Goal: Task Accomplishment & Management: Manage account settings

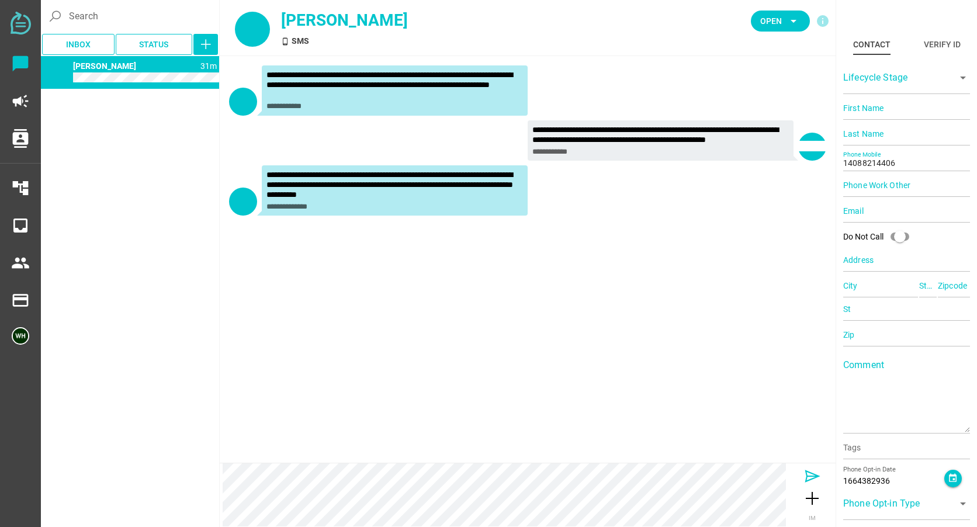
click at [810, 475] on icon at bounding box center [812, 476] width 19 height 19
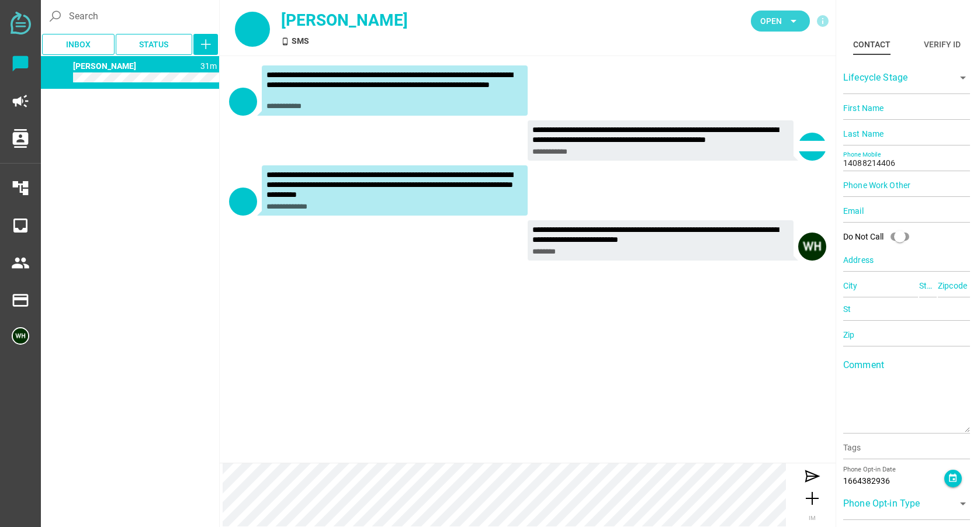
click at [791, 22] on icon "arrow_drop_down" at bounding box center [794, 21] width 14 height 14
click at [760, 130] on div "Closed" at bounding box center [776, 130] width 50 height 10
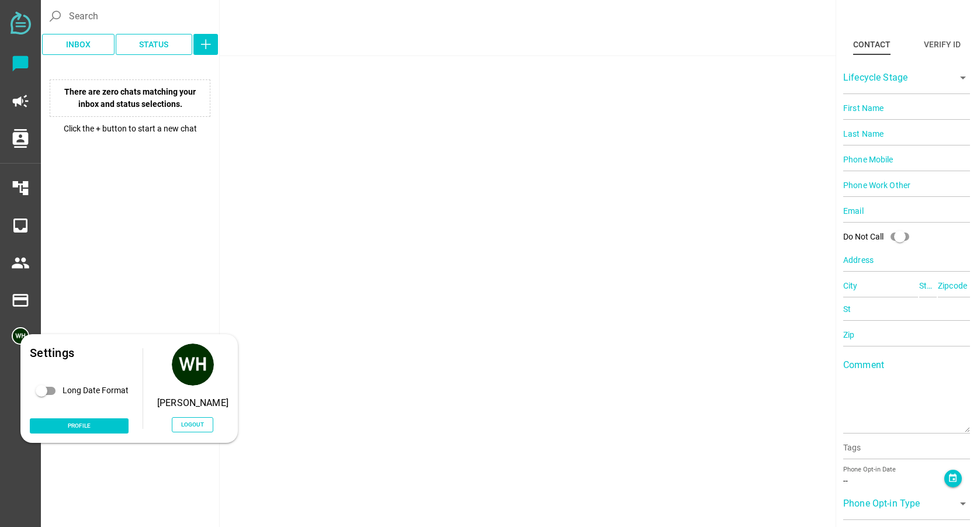
click at [22, 344] on div "Settings Long Date Format Profile [PERSON_NAME] Logout" at bounding box center [128, 388] width 217 height 109
click at [200, 427] on span "Logout" at bounding box center [192, 425] width 23 height 10
